Goal: Information Seeking & Learning: Learn about a topic

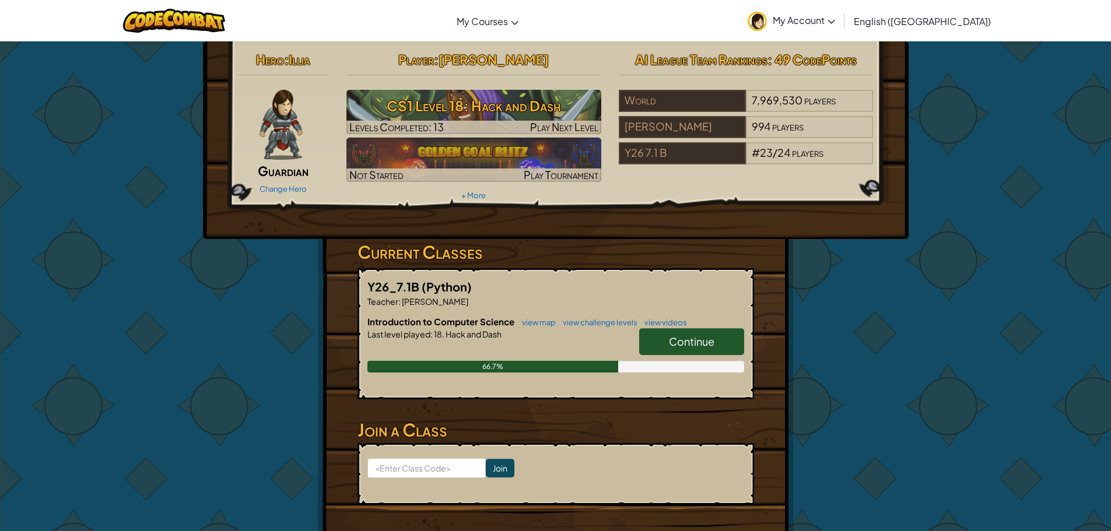
click at [688, 334] on link "Continue" at bounding box center [691, 341] width 105 height 27
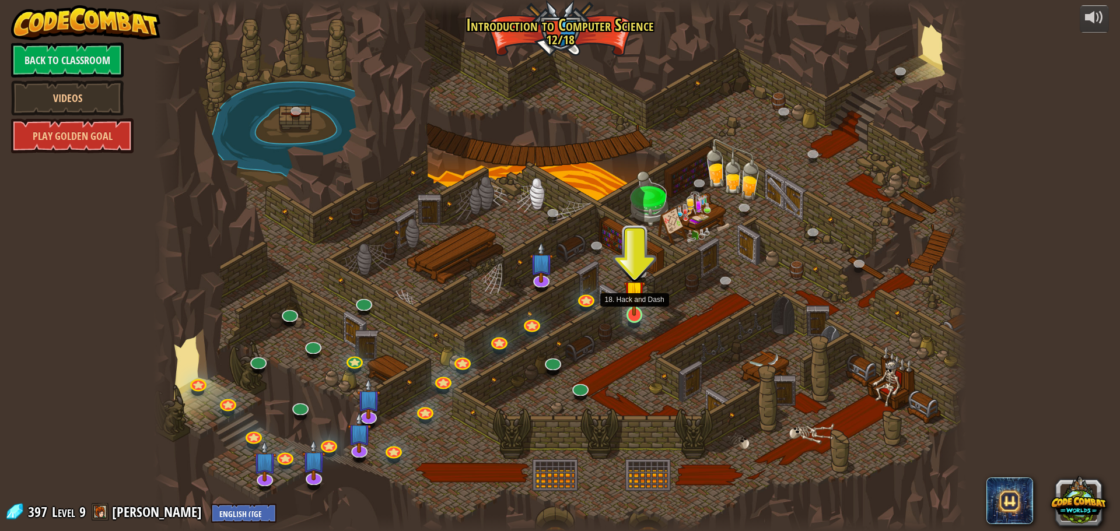
click at [632, 306] on img at bounding box center [634, 292] width 22 height 50
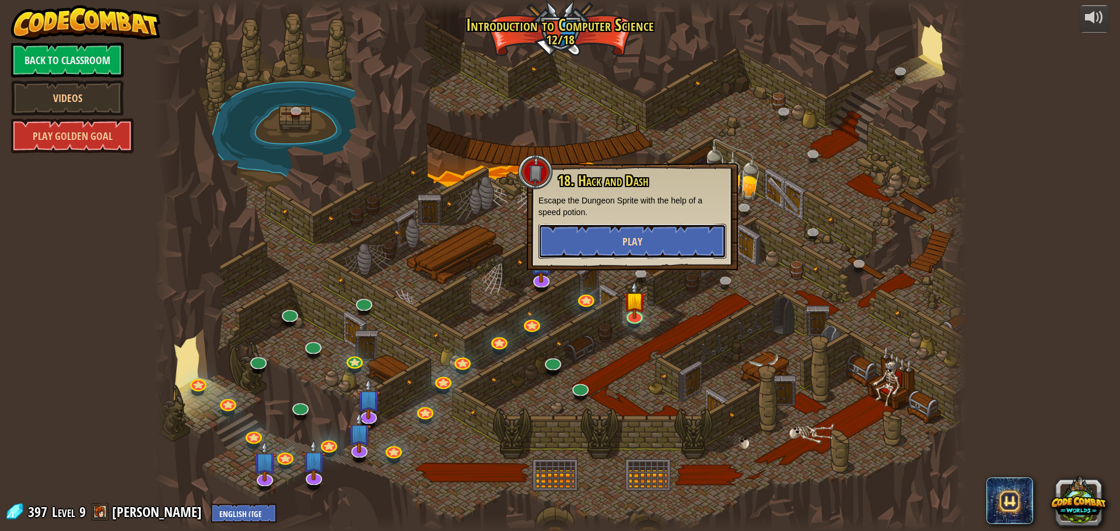
click at [608, 224] on button "Play" at bounding box center [632, 241] width 188 height 35
